Goal: Information Seeking & Learning: Check status

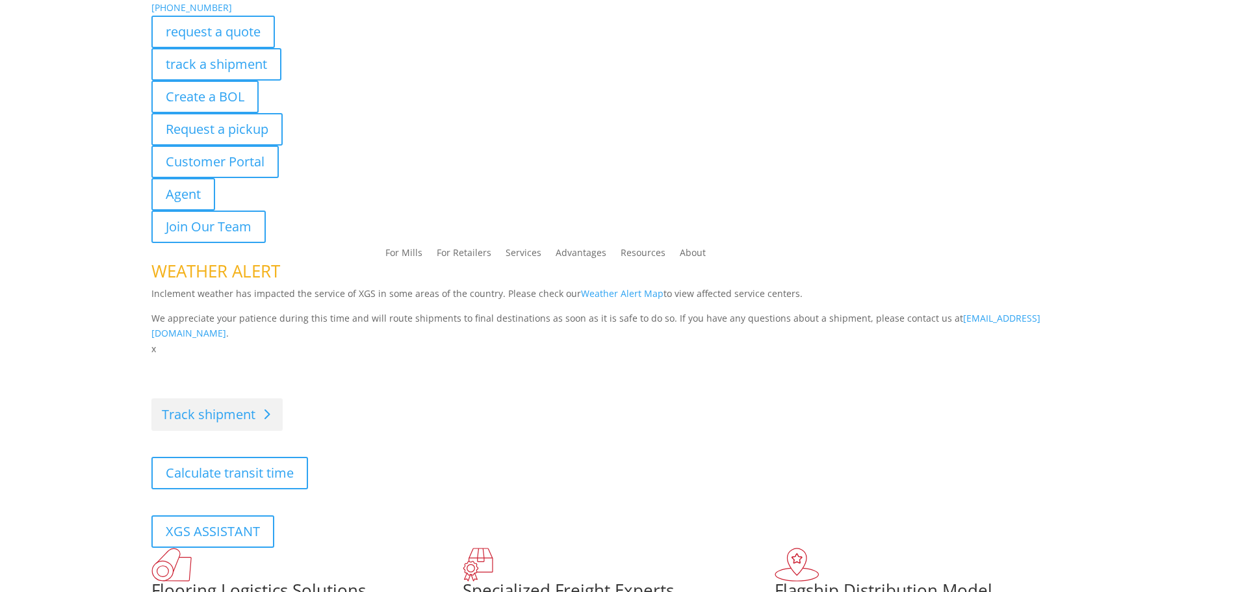
click at [245, 400] on link "Track shipment" at bounding box center [216, 414] width 131 height 32
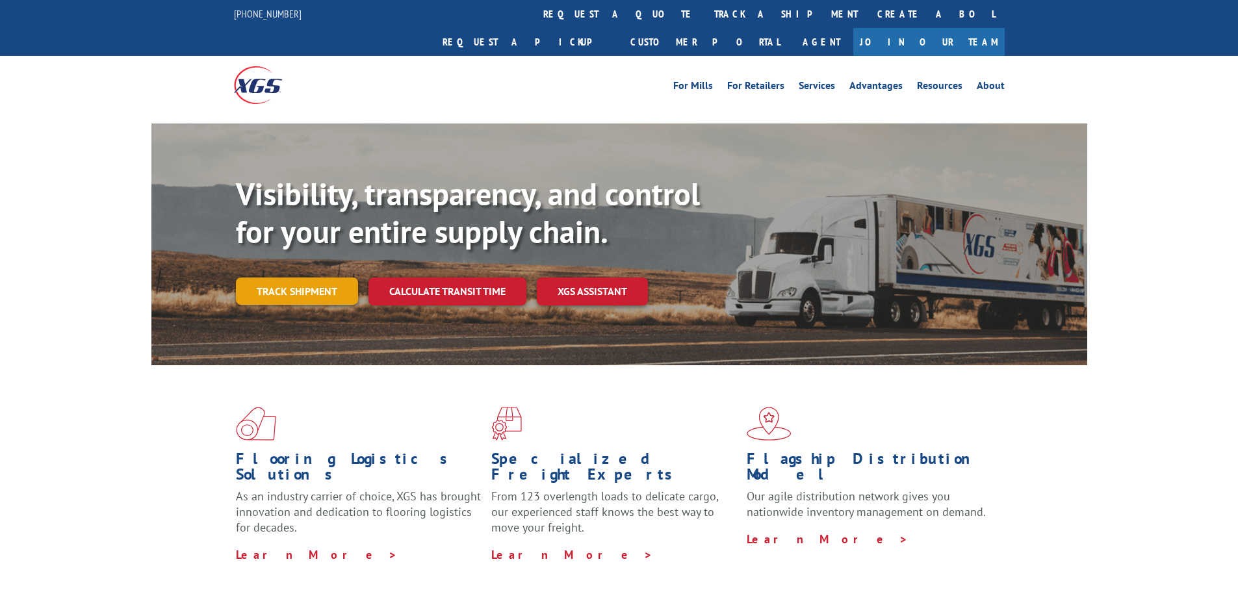
click at [316, 278] on link "Track shipment" at bounding box center [297, 291] width 122 height 27
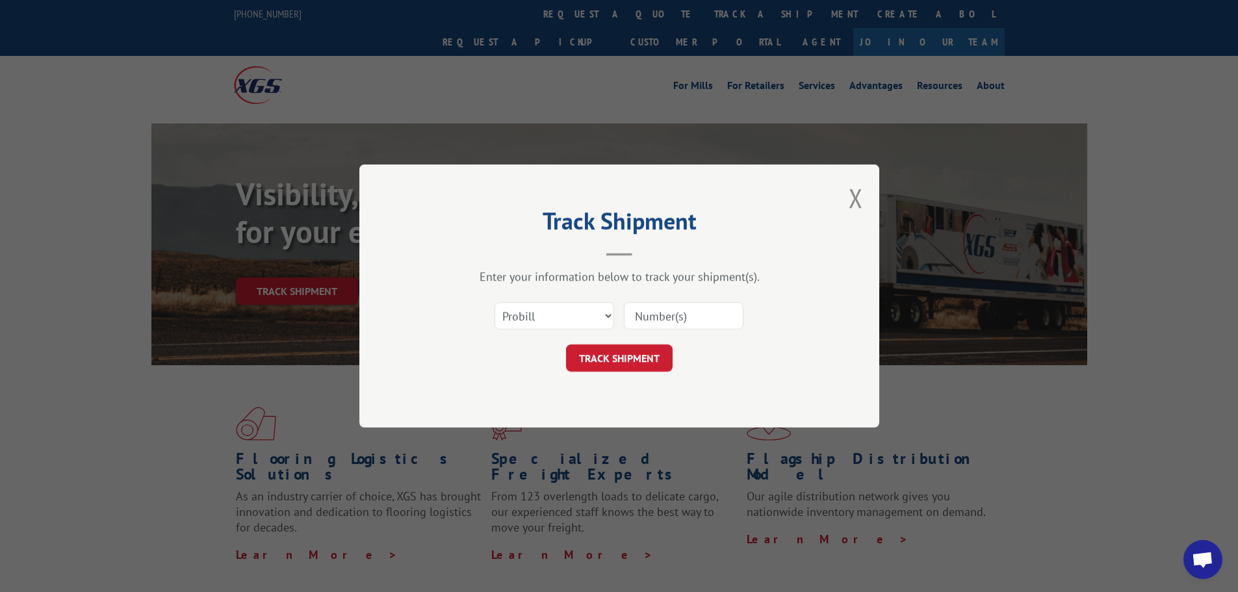
click at [660, 311] on input at bounding box center [684, 315] width 120 height 27
paste input "125279965"
type input "125279965"
drag, startPoint x: 703, startPoint y: 309, endPoint x: 536, endPoint y: 305, distance: 166.4
click at [545, 309] on div "Select category... Probill BOL PO 125279965" at bounding box center [619, 315] width 390 height 43
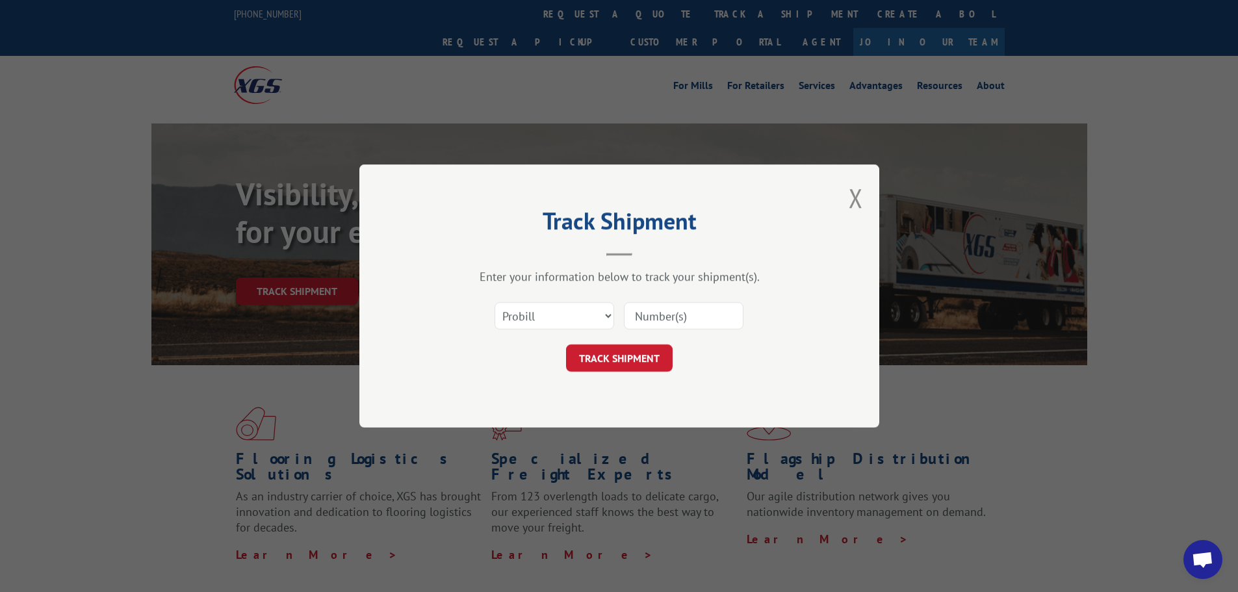
click at [651, 326] on input at bounding box center [684, 315] width 120 height 27
paste input "17633549"
type input "17633549"
click button "TRACK SHIPMENT" at bounding box center [619, 357] width 107 height 27
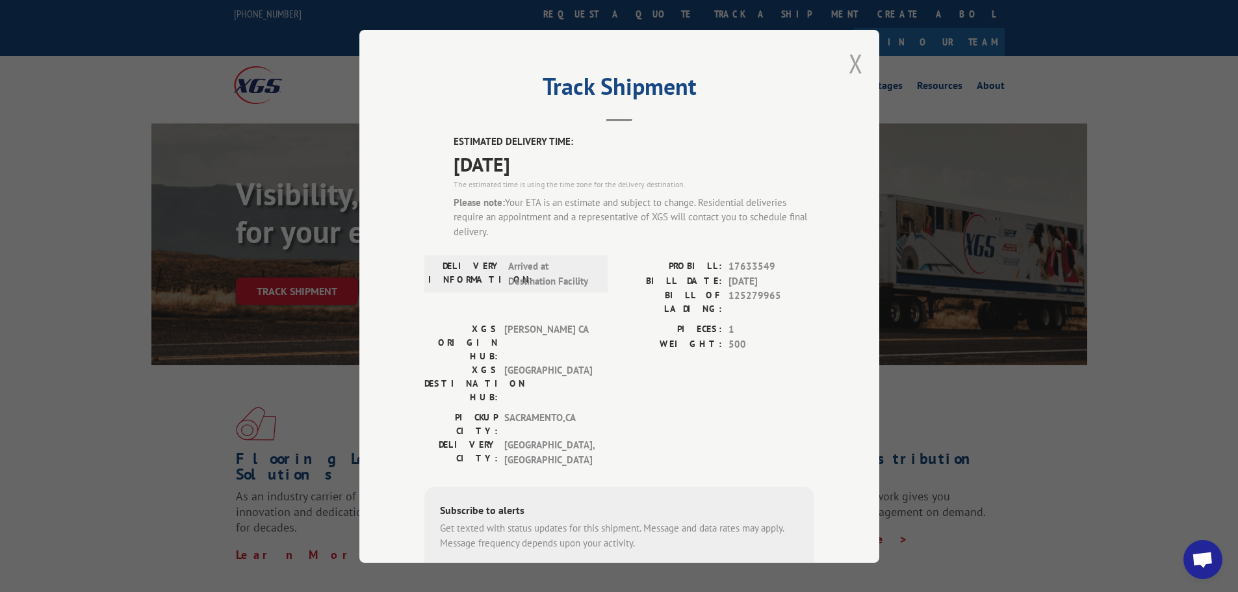
click at [851, 70] on button "Close modal" at bounding box center [856, 63] width 14 height 34
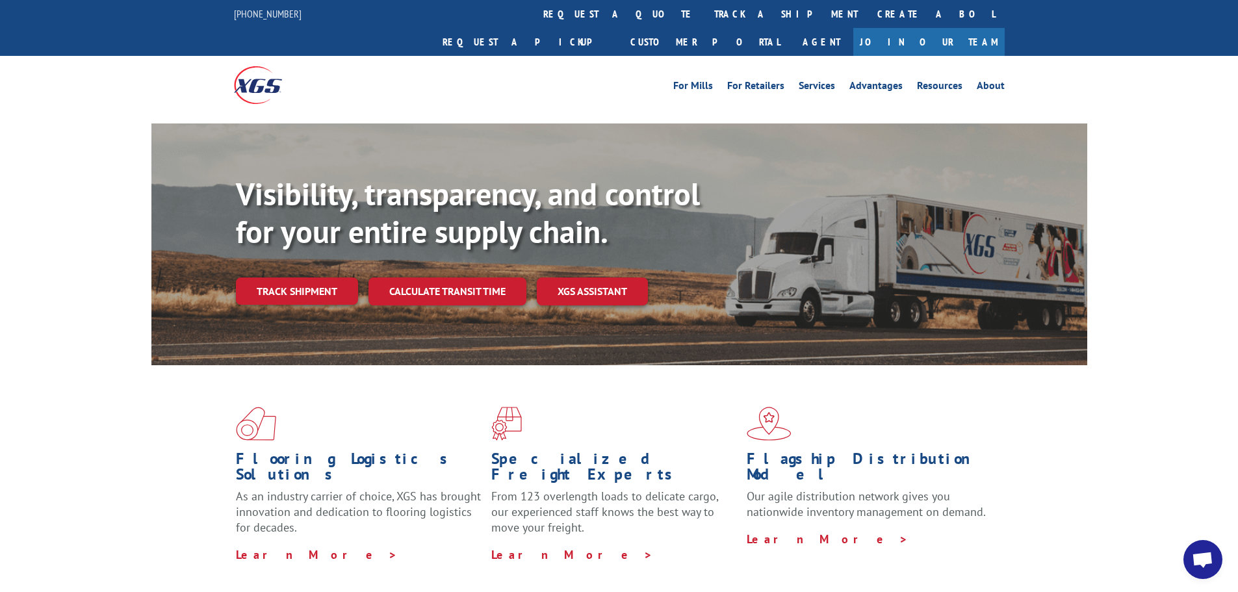
click at [103, 415] on div "Flooring Logistics Solutions As an industry carrier of choice, XGS has brought …" at bounding box center [619, 495] width 1238 height 261
